Goal: Information Seeking & Learning: Learn about a topic

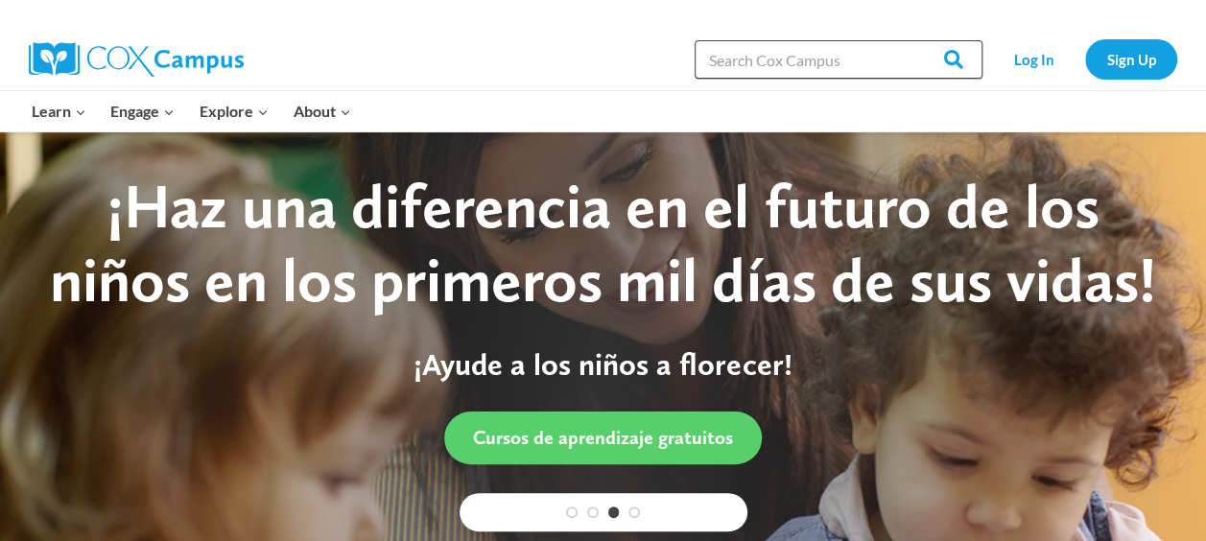
click at [799, 57] on input "Search in https://coxcampus.org/" at bounding box center [838, 59] width 288 height 38
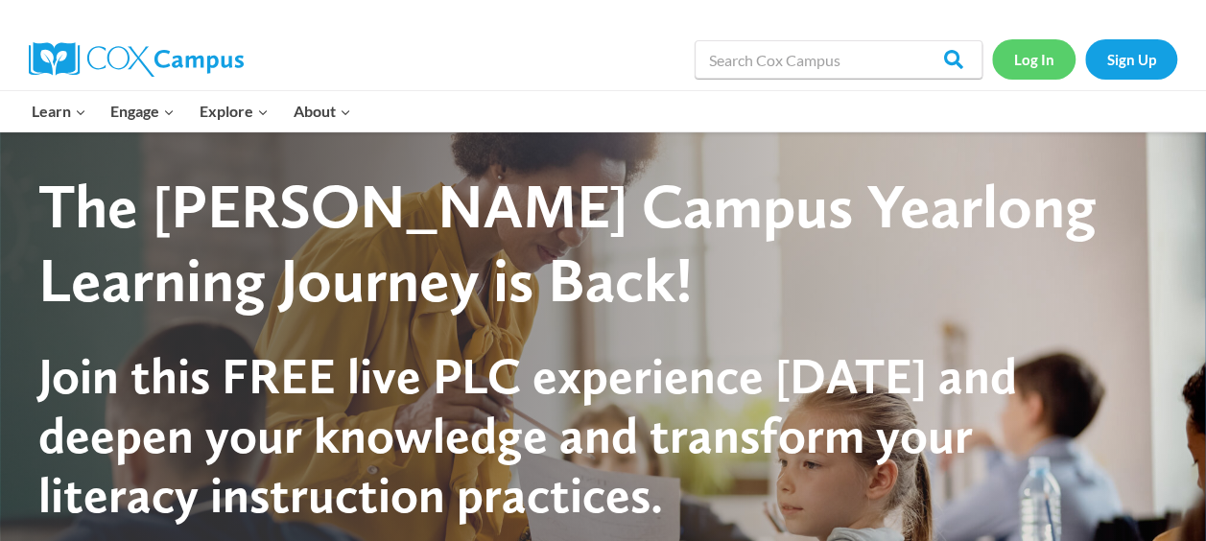
click at [1045, 56] on link "Log In" at bounding box center [1033, 58] width 83 height 39
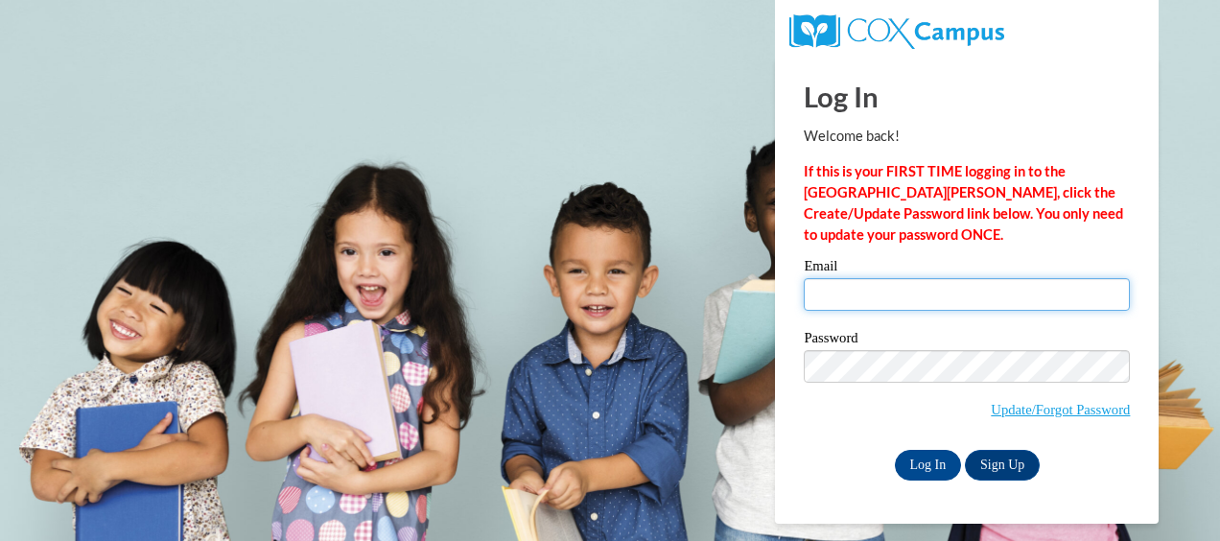
click at [971, 290] on input "Email" at bounding box center [967, 294] width 326 height 33
type input "nwardh@gmail.com"
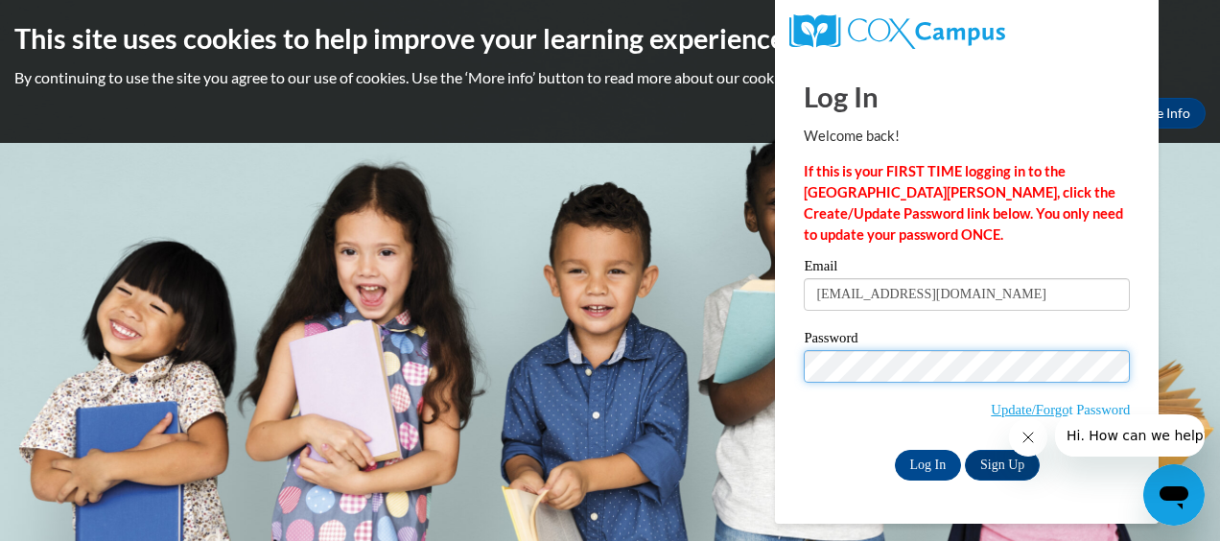
click at [895, 450] on input "Log In" at bounding box center [928, 465] width 67 height 31
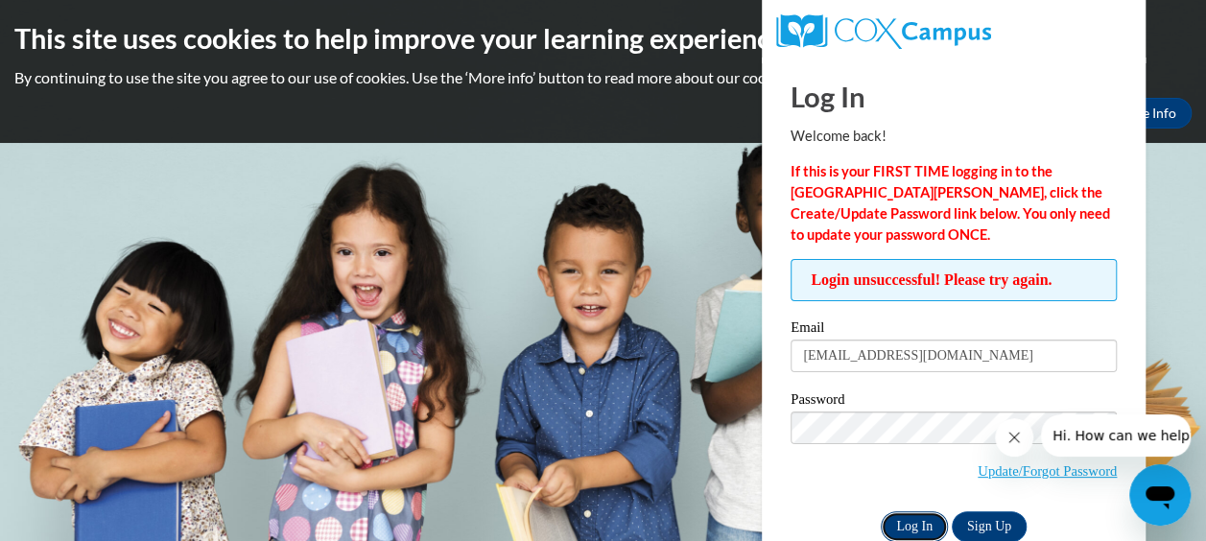
click at [907, 524] on input "Log In" at bounding box center [913, 526] width 67 height 31
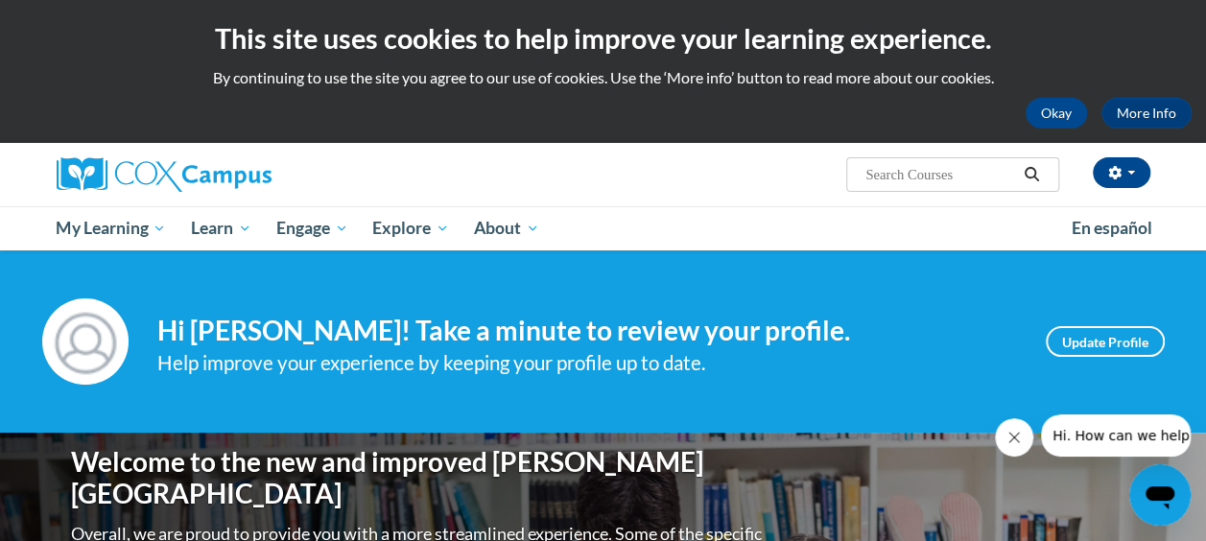
click at [951, 175] on input "Search..." at bounding box center [939, 174] width 153 height 23
type input "phonological awarness"
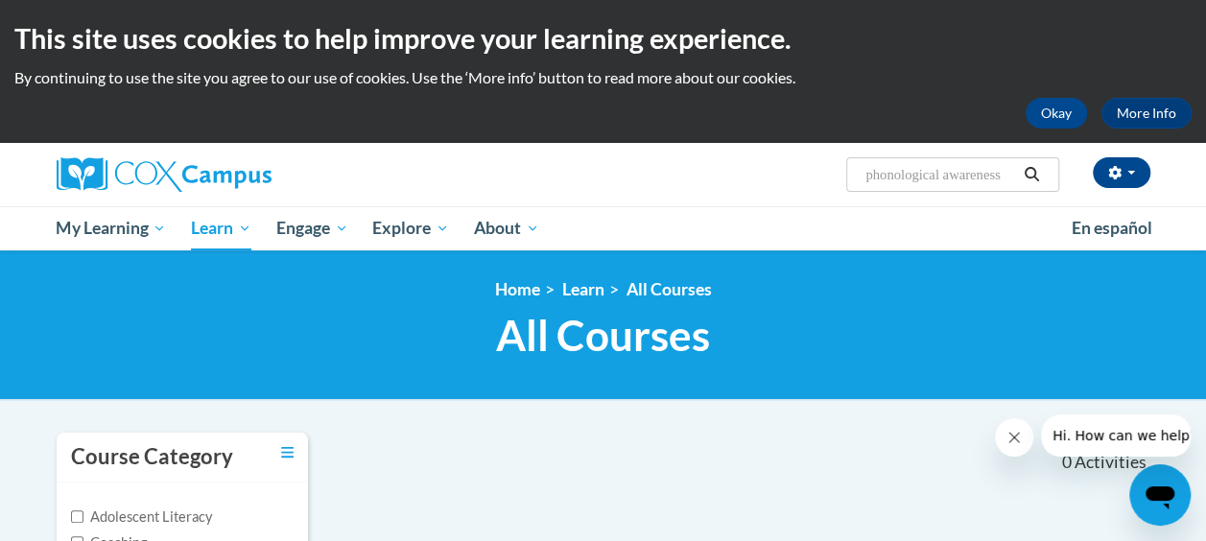
type input "phonological awareness"
click at [1030, 173] on icon "Search" at bounding box center [1030, 174] width 17 height 14
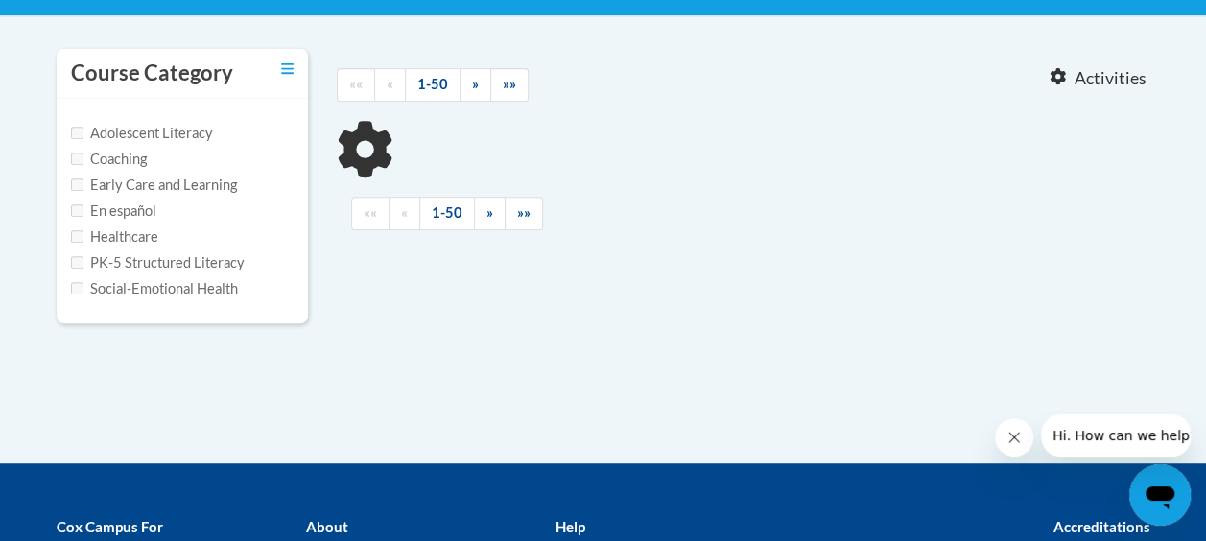
type input "phonological awareness"
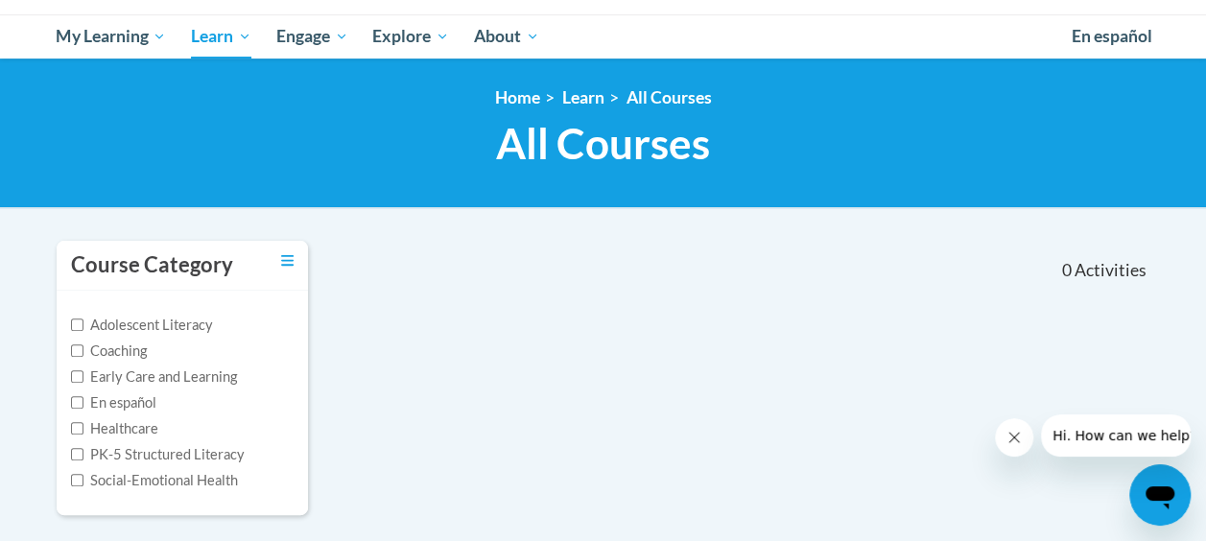
scroll to position [288, 0]
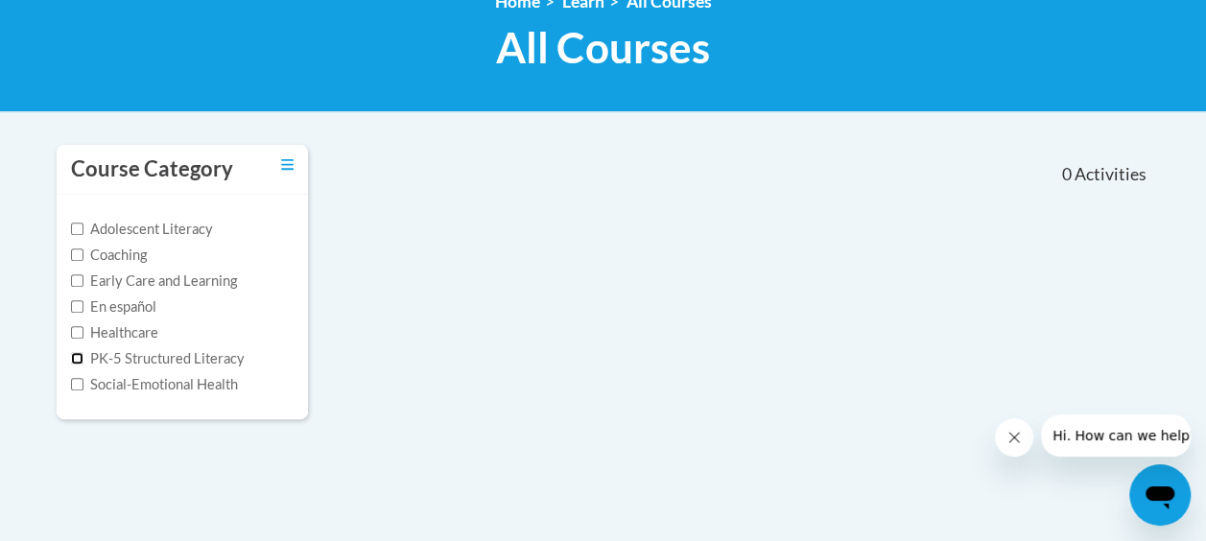
click at [79, 352] on input "PK-5 Structured Literacy" at bounding box center [77, 358] width 12 height 12
checkbox input "true"
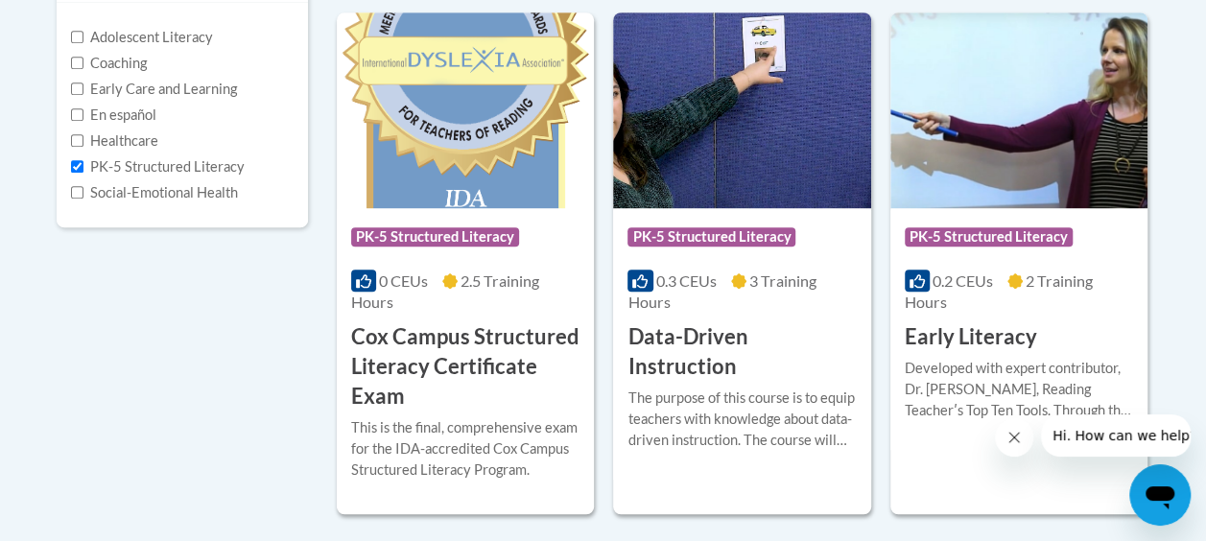
scroll to position [0, 0]
